Goal: Use online tool/utility: Utilize a website feature to perform a specific function

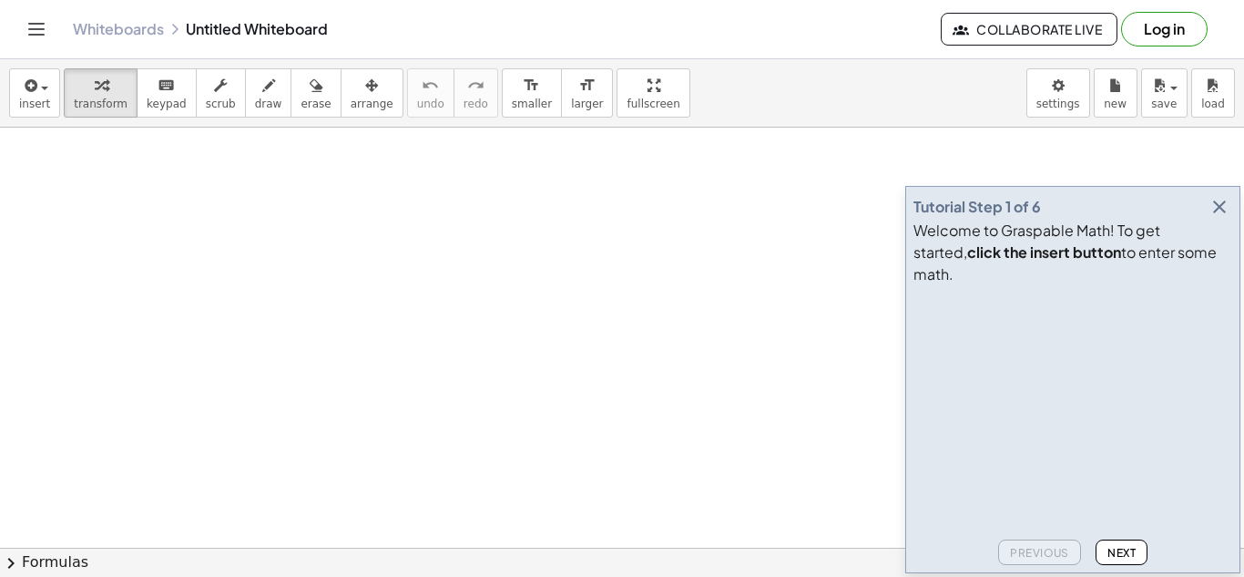
click at [1220, 218] on icon "button" at bounding box center [1220, 207] width 22 height 22
click at [245, 90] on button "draw" at bounding box center [268, 92] width 47 height 49
click at [1222, 218] on icon "button" at bounding box center [1220, 207] width 22 height 22
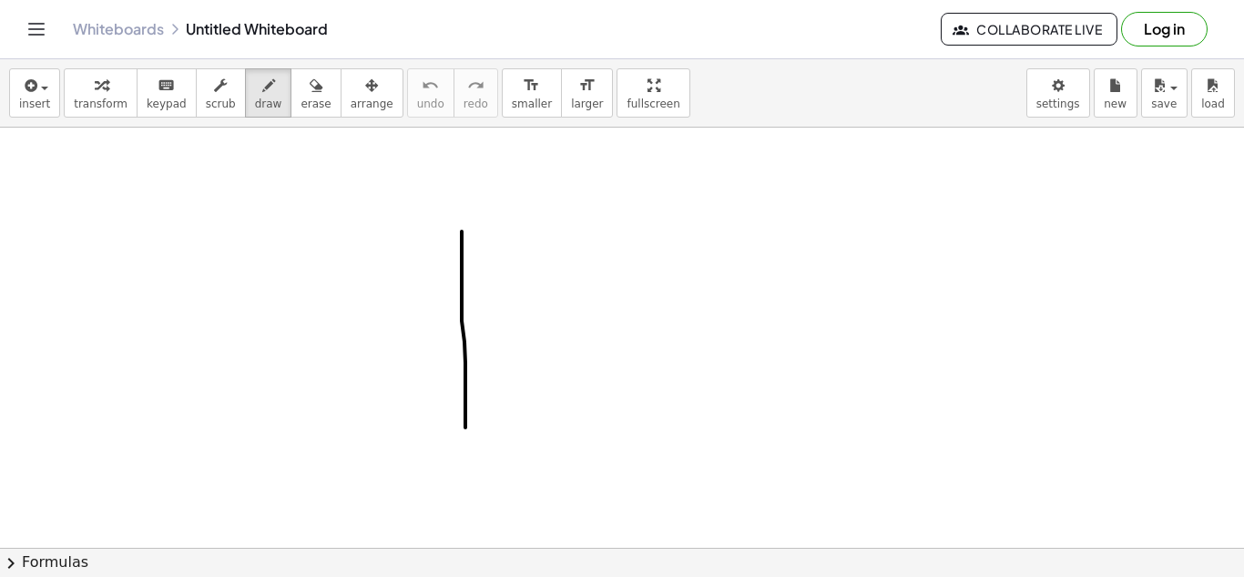
drag, startPoint x: 462, startPoint y: 231, endPoint x: 483, endPoint y: 288, distance: 60.2
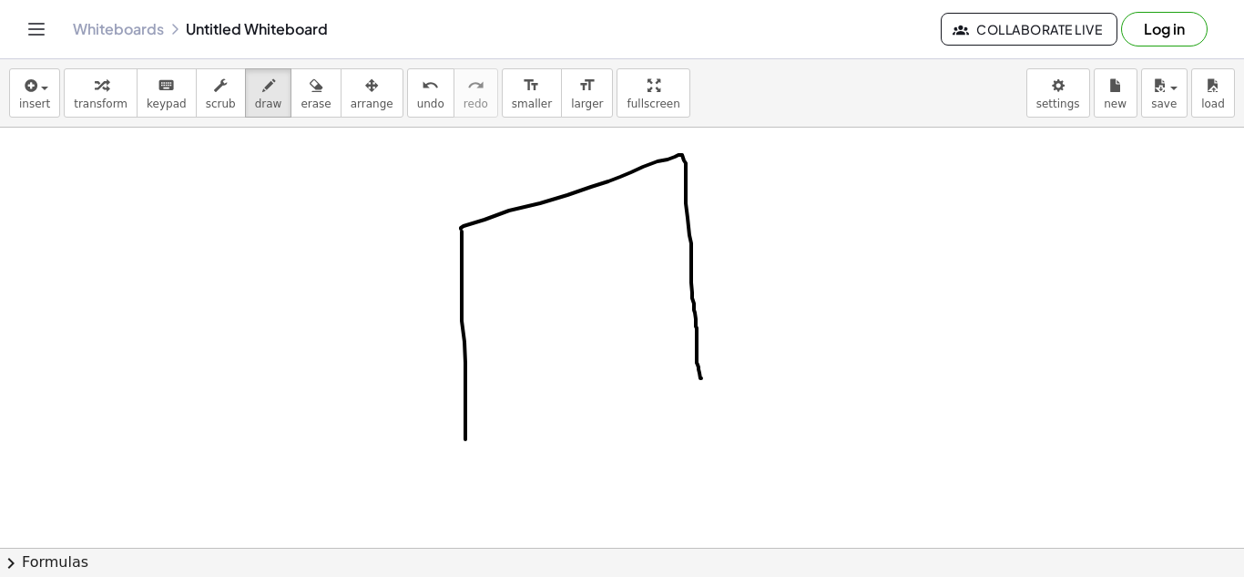
drag, startPoint x: 461, startPoint y: 229, endPoint x: 742, endPoint y: 40, distance: 338.7
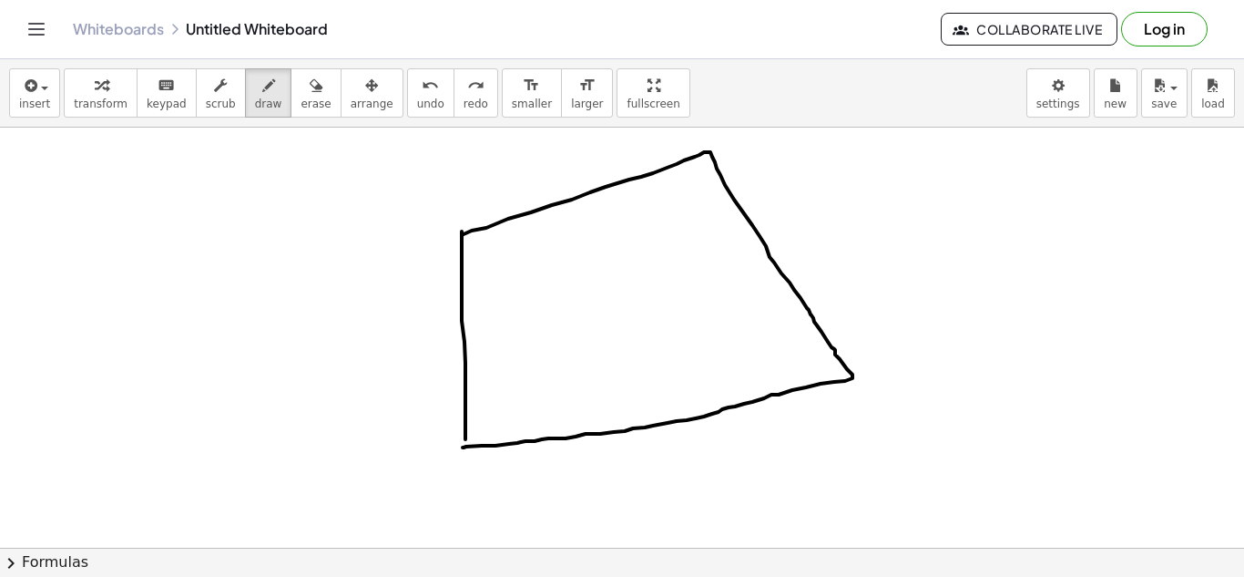
drag, startPoint x: 462, startPoint y: 233, endPoint x: 466, endPoint y: 405, distance: 172.2
drag, startPoint x: 426, startPoint y: 445, endPoint x: 424, endPoint y: 474, distance: 28.4
drag, startPoint x: 434, startPoint y: 455, endPoint x: 443, endPoint y: 472, distance: 18.3
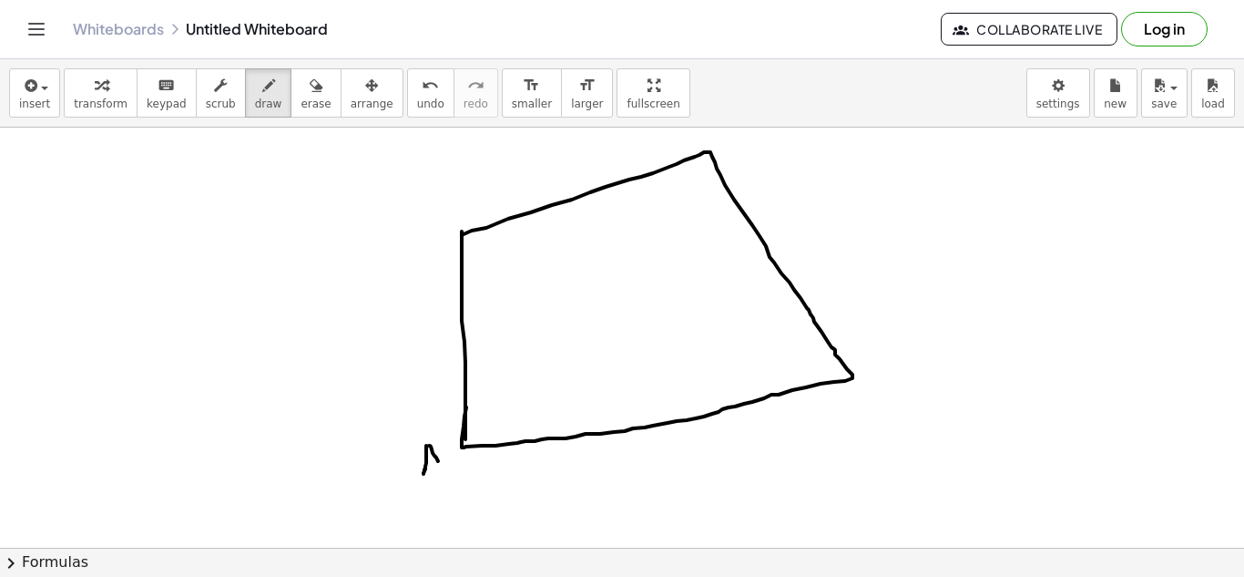
drag, startPoint x: 424, startPoint y: 464, endPoint x: 434, endPoint y: 460, distance: 10.7
drag, startPoint x: 413, startPoint y: 230, endPoint x: 408, endPoint y: 260, distance: 29.5
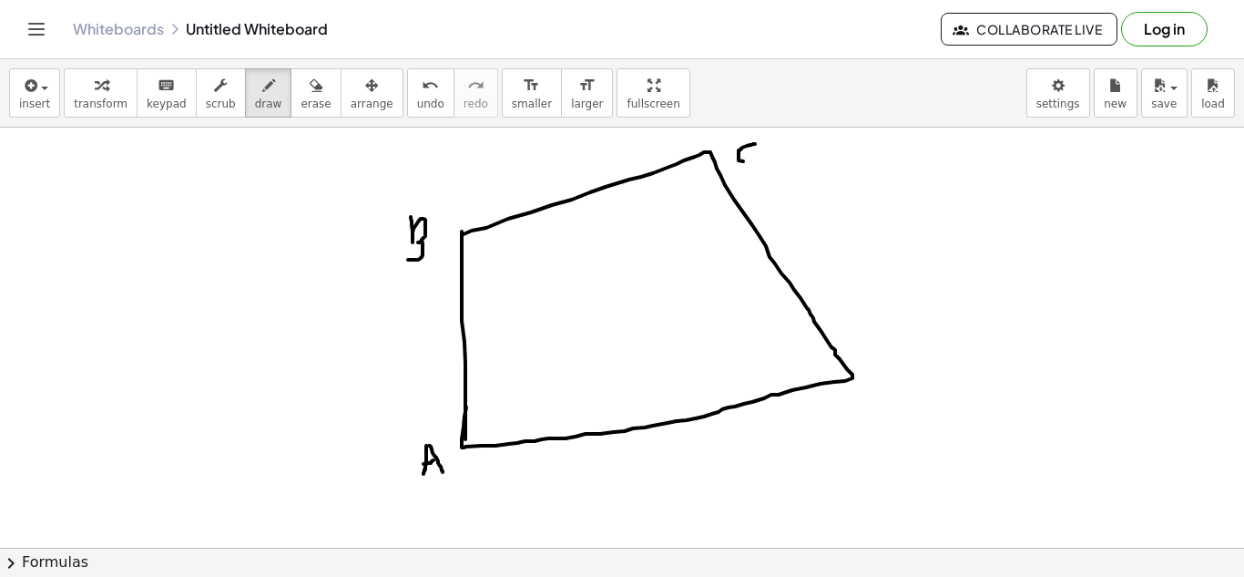
drag, startPoint x: 755, startPoint y: 144, endPoint x: 780, endPoint y: 161, distance: 30.1
drag, startPoint x: 868, startPoint y: 381, endPoint x: 863, endPoint y: 406, distance: 26.1
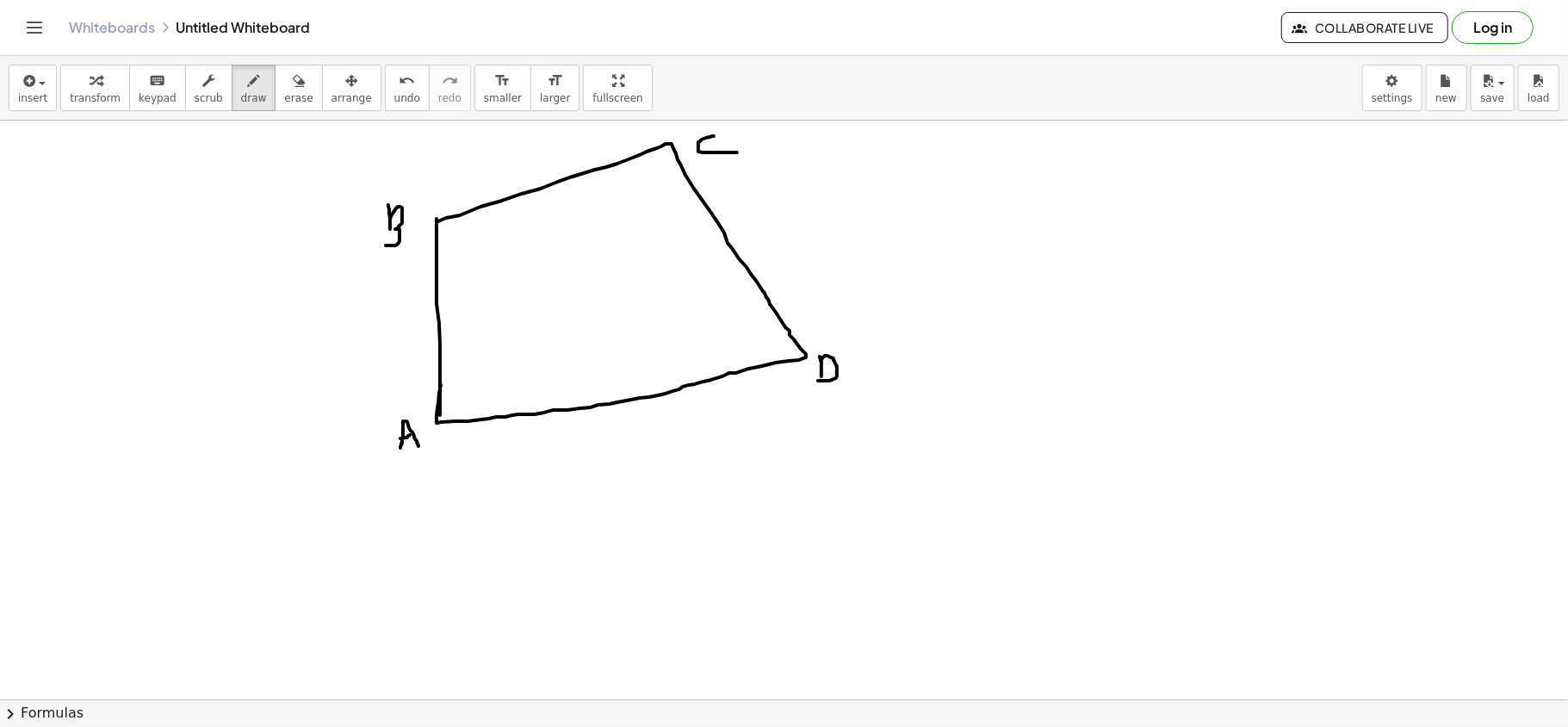
click at [955, 456] on div at bounding box center [784, 699] width 1568 height 1156
drag, startPoint x: 955, startPoint y: 456, endPoint x: 969, endPoint y: 314, distance: 142.7
click at [969, 314] on div at bounding box center [784, 699] width 1568 height 1156
drag, startPoint x: 956, startPoint y: 451, endPoint x: 1126, endPoint y: 369, distance: 188.7
click at [1147, 381] on div at bounding box center [784, 699] width 1568 height 1156
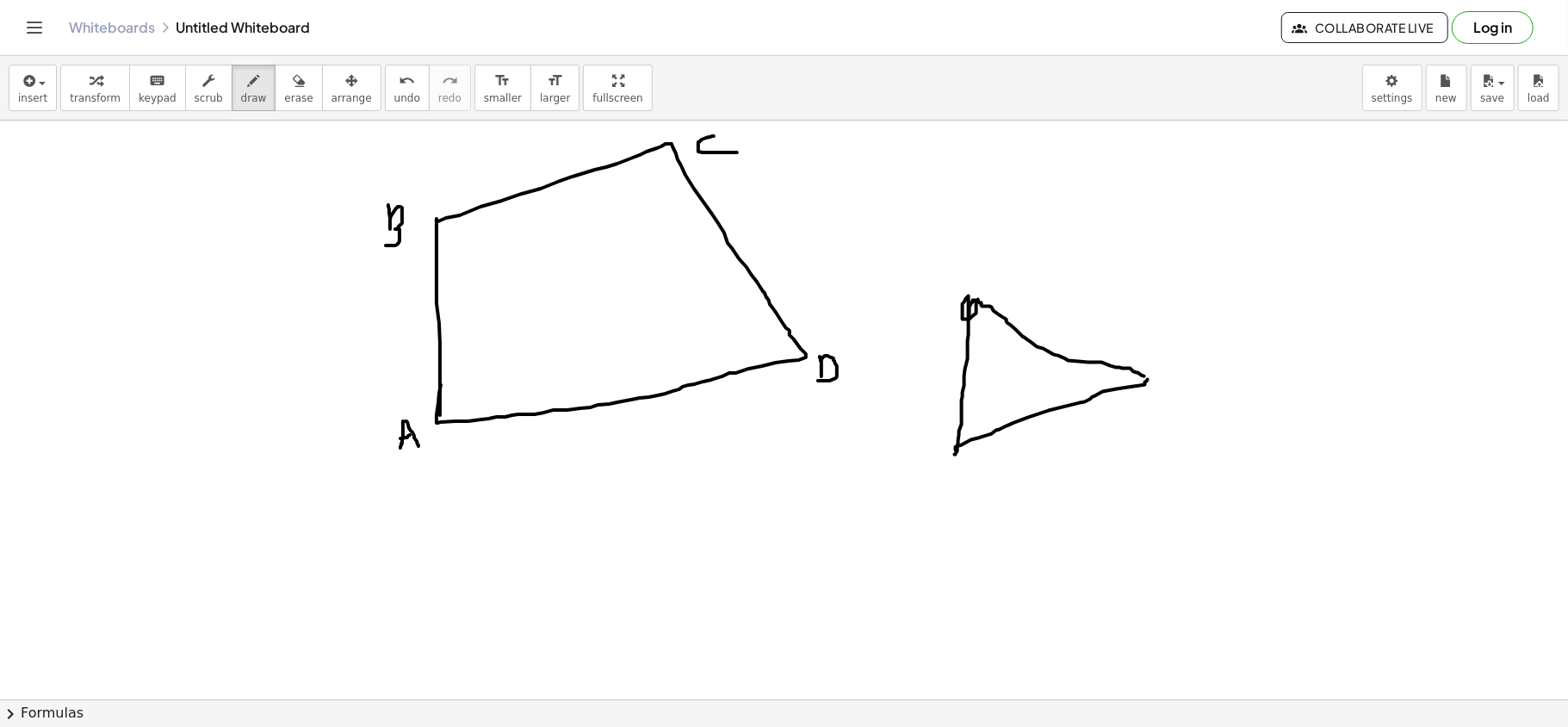
drag, startPoint x: 1144, startPoint y: 377, endPoint x: 978, endPoint y: 301, distance: 182.6
click at [978, 301] on div at bounding box center [784, 699] width 1568 height 1156
drag, startPoint x: 959, startPoint y: 401, endPoint x: 1009, endPoint y: 441, distance: 64.0
click at [1009, 441] on div at bounding box center [784, 699] width 1568 height 1156
drag, startPoint x: 1095, startPoint y: 365, endPoint x: 1082, endPoint y: 397, distance: 34.5
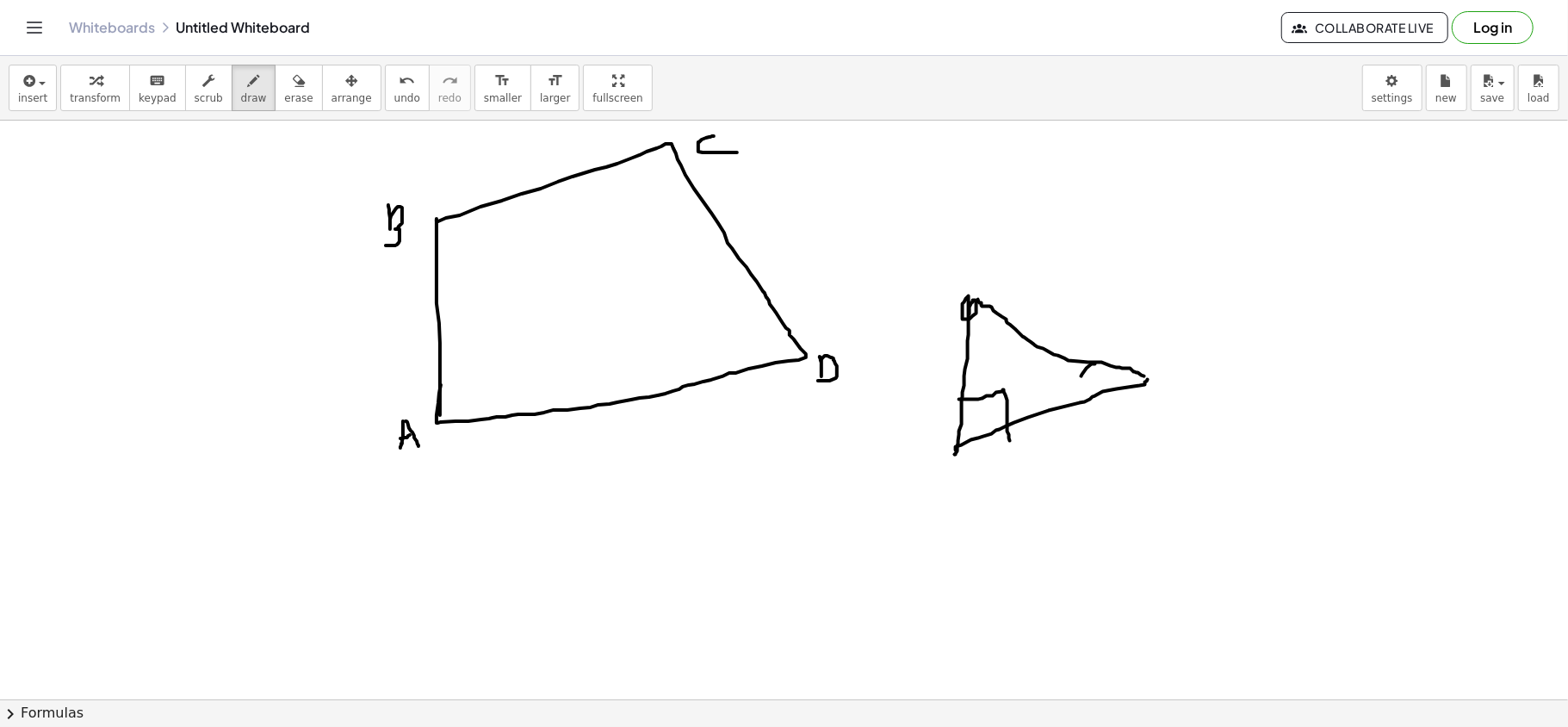
click at [1082, 397] on div at bounding box center [784, 699] width 1568 height 1156
drag, startPoint x: 907, startPoint y: 365, endPoint x: 937, endPoint y: 366, distance: 30.0
click at [937, 366] on div at bounding box center [784, 699] width 1568 height 1156
drag, startPoint x: 1095, startPoint y: 444, endPoint x: 1088, endPoint y: 394, distance: 50.5
click at [1088, 394] on div at bounding box center [784, 699] width 1568 height 1156
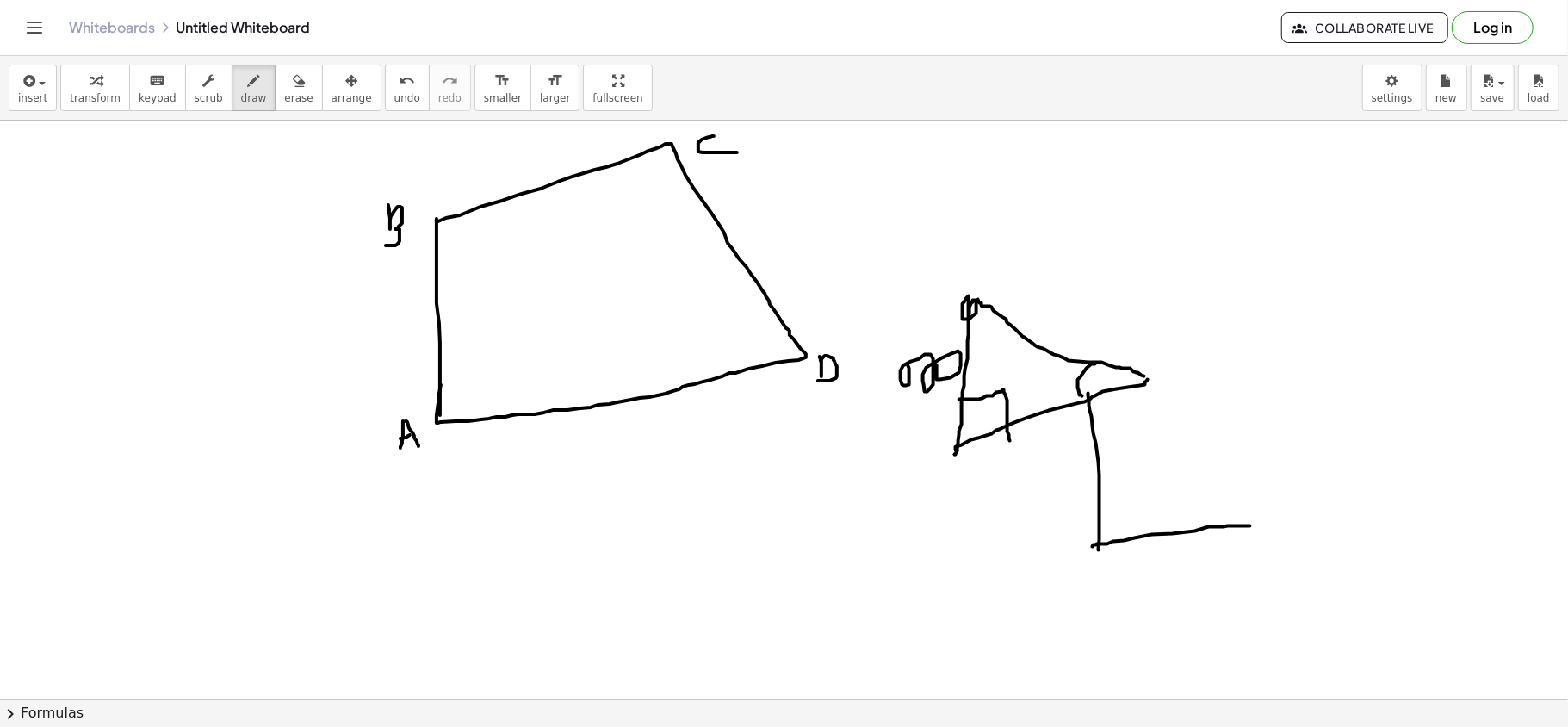
drag, startPoint x: 1093, startPoint y: 547, endPoint x: 1250, endPoint y: 527, distance: 158.3
click at [1175, 527] on div at bounding box center [784, 699] width 1568 height 1156
drag, startPoint x: 1266, startPoint y: 531, endPoint x: 1271, endPoint y: 522, distance: 10.3
click at [1175, 522] on div at bounding box center [784, 699] width 1568 height 1156
drag, startPoint x: 1144, startPoint y: 511, endPoint x: 1085, endPoint y: 419, distance: 109.3
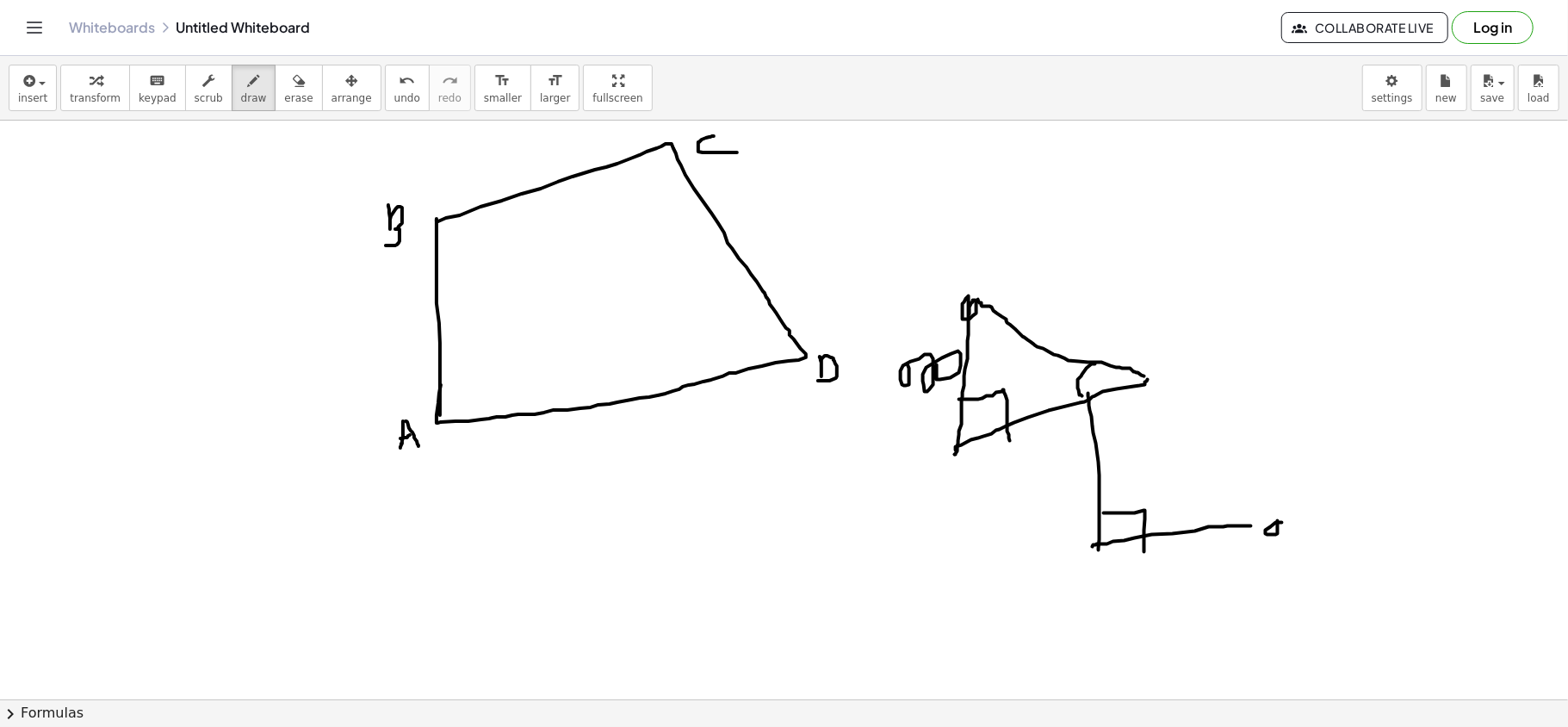
click at [1144, 545] on div at bounding box center [784, 699] width 1568 height 1156
drag, startPoint x: 1095, startPoint y: 401, endPoint x: 1189, endPoint y: 528, distance: 158.0
click at [1175, 526] on div at bounding box center [784, 699] width 1568 height 1156
drag, startPoint x: 1214, startPoint y: 486, endPoint x: 1203, endPoint y: 528, distance: 43.4
click at [1175, 528] on div at bounding box center [784, 699] width 1568 height 1156
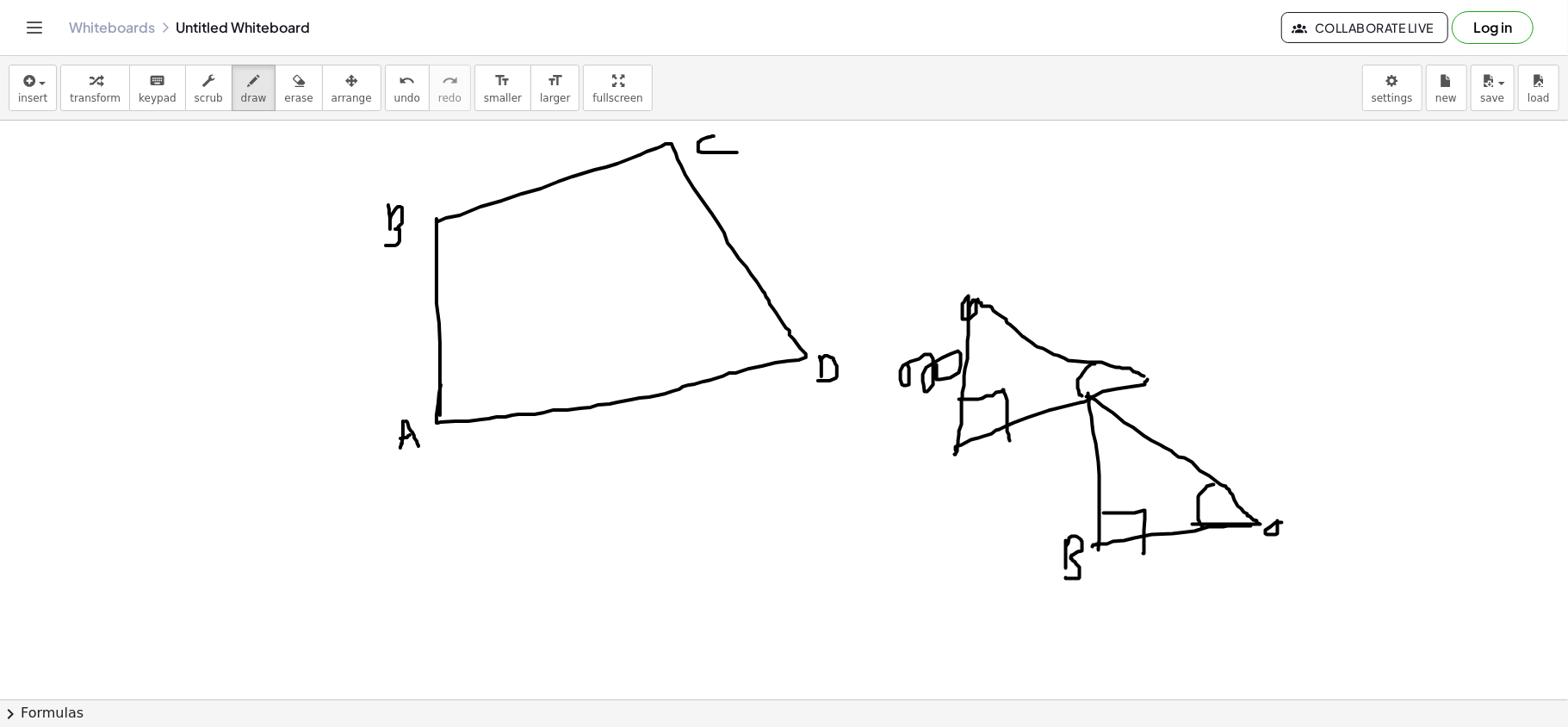
drag, startPoint x: 1066, startPoint y: 542, endPoint x: 1058, endPoint y: 573, distance: 32.0
click at [1058, 545] on div at bounding box center [784, 699] width 1568 height 1156
drag, startPoint x: 1098, startPoint y: 448, endPoint x: 1105, endPoint y: 555, distance: 107.2
click at [1105, 545] on div at bounding box center [784, 699] width 1568 height 1156
click at [1035, 472] on div at bounding box center [784, 699] width 1568 height 1156
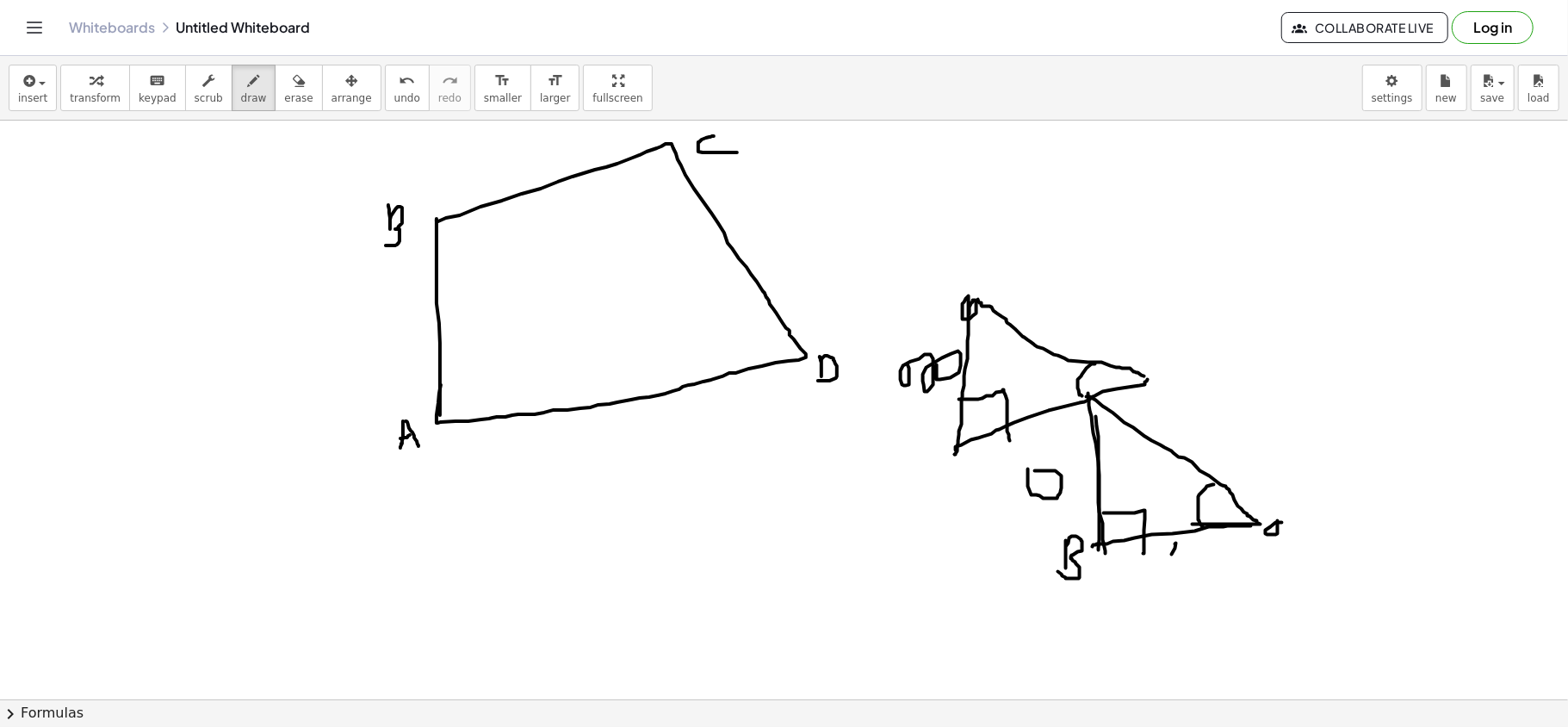
drag, startPoint x: 1175, startPoint y: 545, endPoint x: 1175, endPoint y: 563, distance: 18.0
click at [1172, 545] on div at bounding box center [784, 699] width 1568 height 1156
drag, startPoint x: 1185, startPoint y: 560, endPoint x: 1192, endPoint y: 580, distance: 21.2
click at [1175, 545] on div at bounding box center [784, 699] width 1568 height 1156
drag, startPoint x: 1163, startPoint y: 564, endPoint x: 1181, endPoint y: 563, distance: 18.0
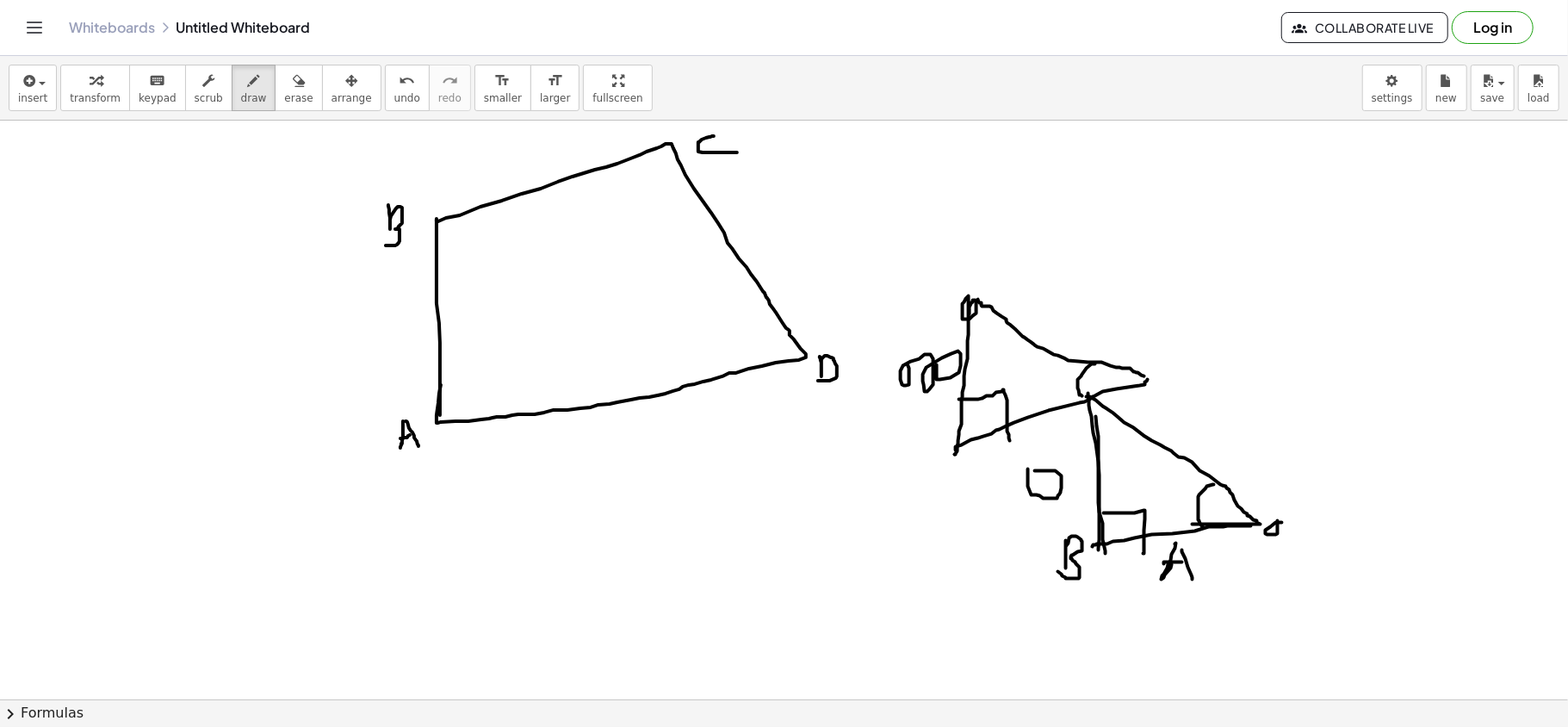
click at [1175, 545] on div at bounding box center [784, 699] width 1568 height 1156
